Goal: Task Accomplishment & Management: Manage account settings

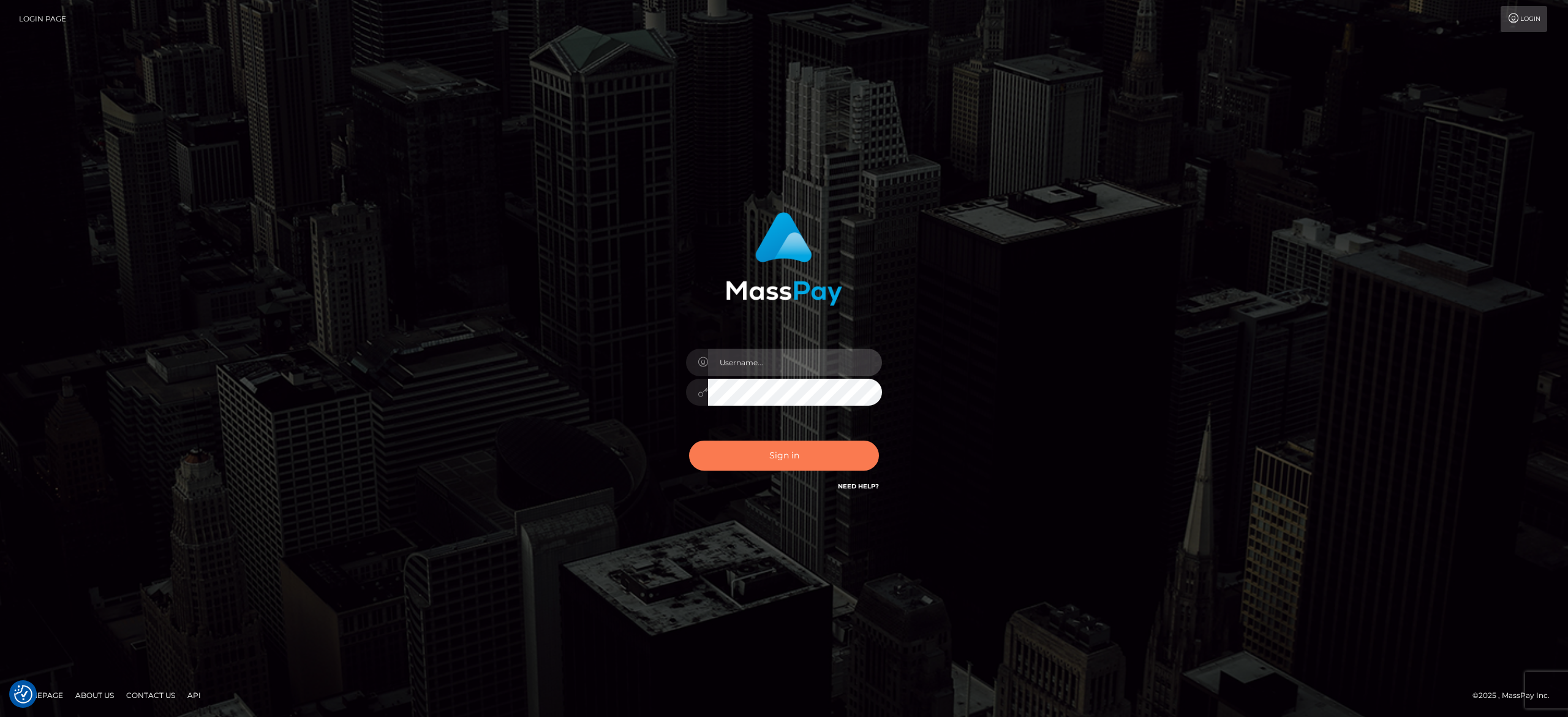
type input "[PERSON_NAME].[PERSON_NAME]"
click at [818, 446] on button "Sign in" at bounding box center [784, 456] width 190 height 30
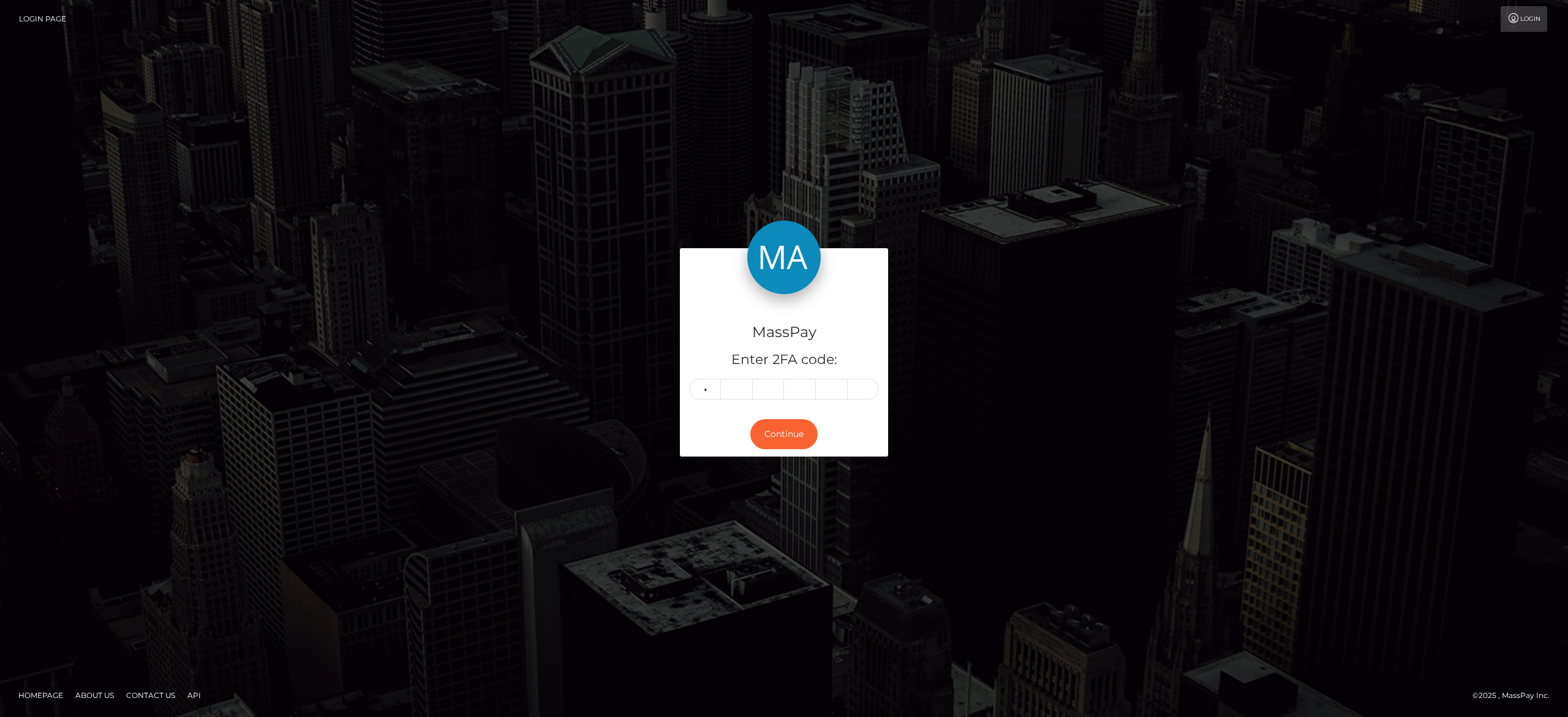
type input "9"
type input "8"
type input "5"
type input "6"
type input "0"
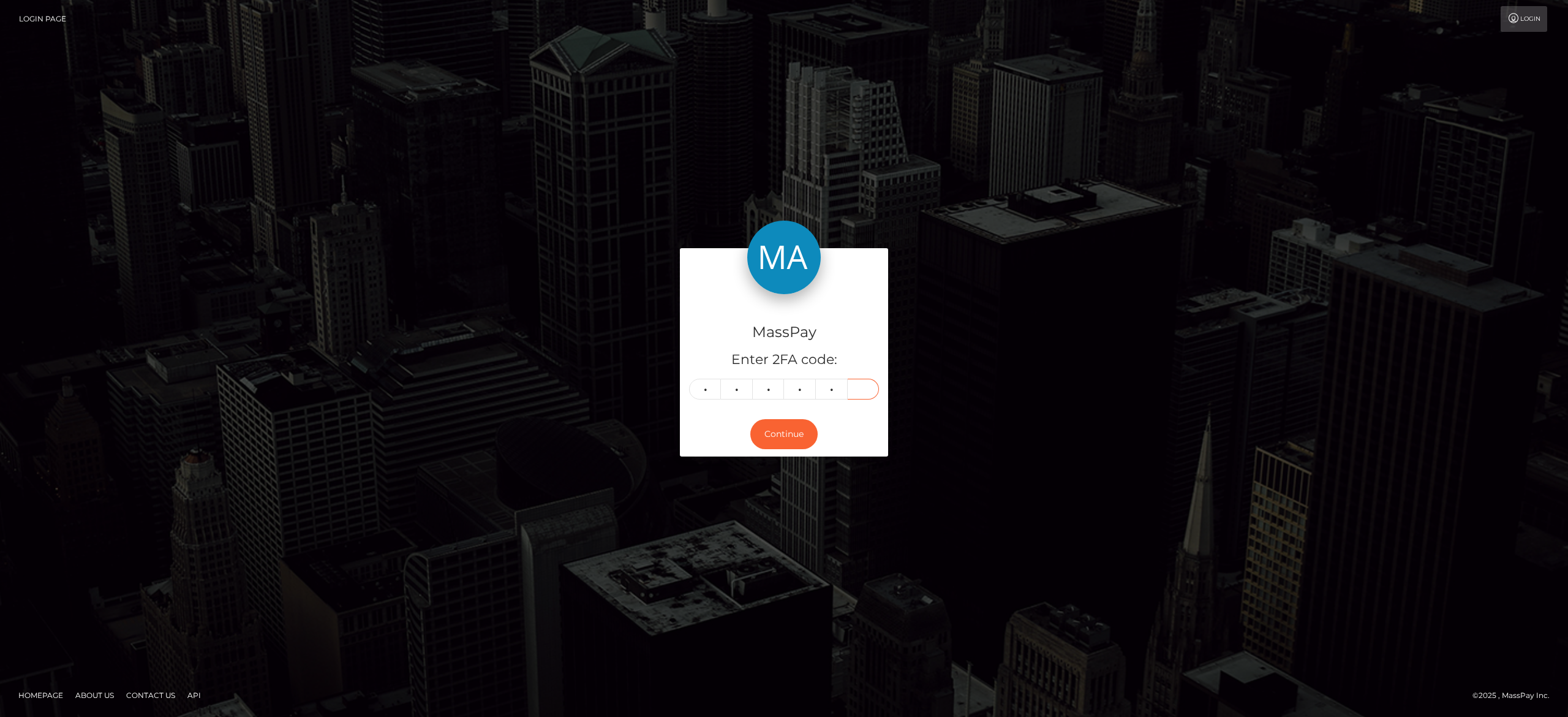
type input "7"
